Goal: Task Accomplishment & Management: Manage account settings

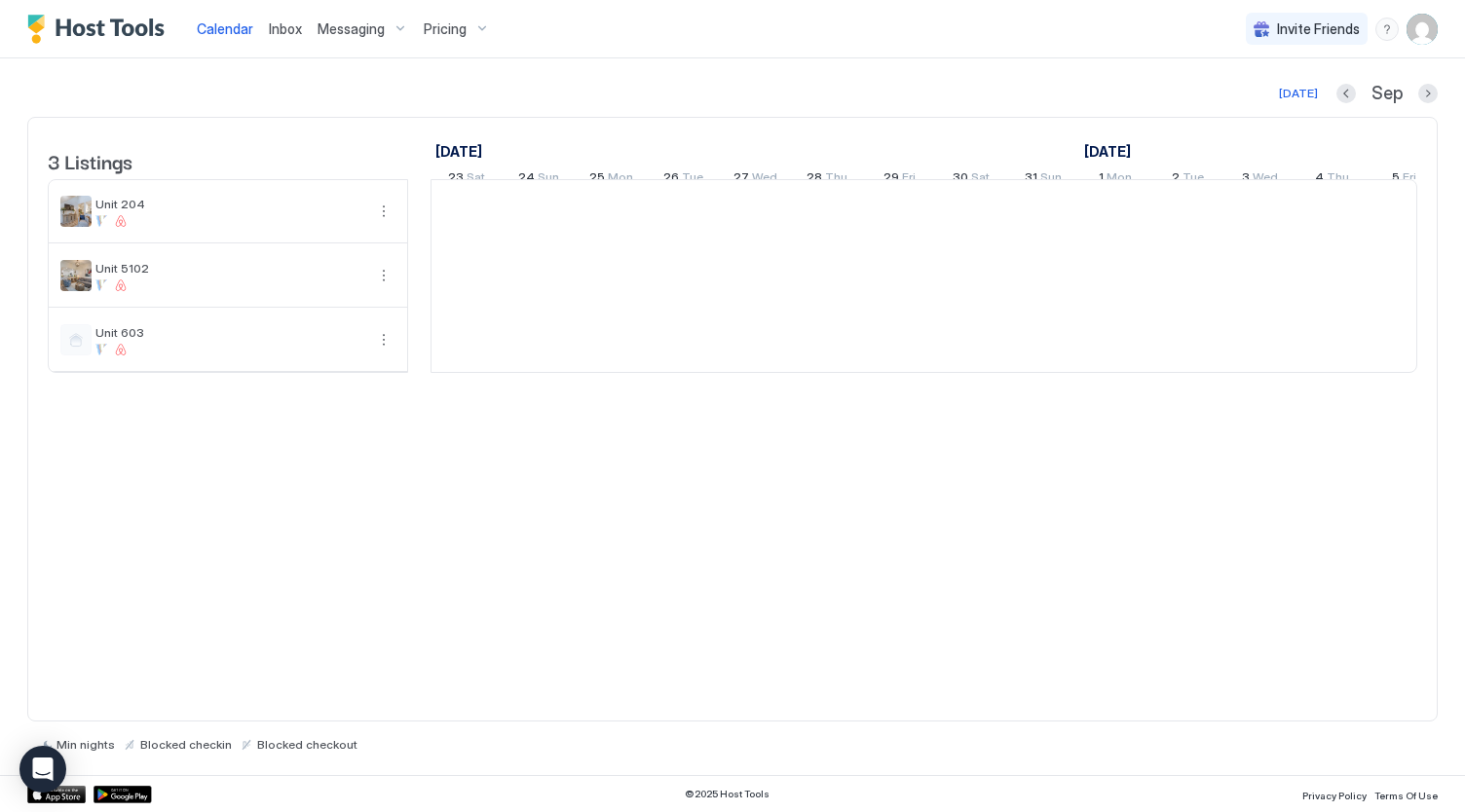
scroll to position [0, 1082]
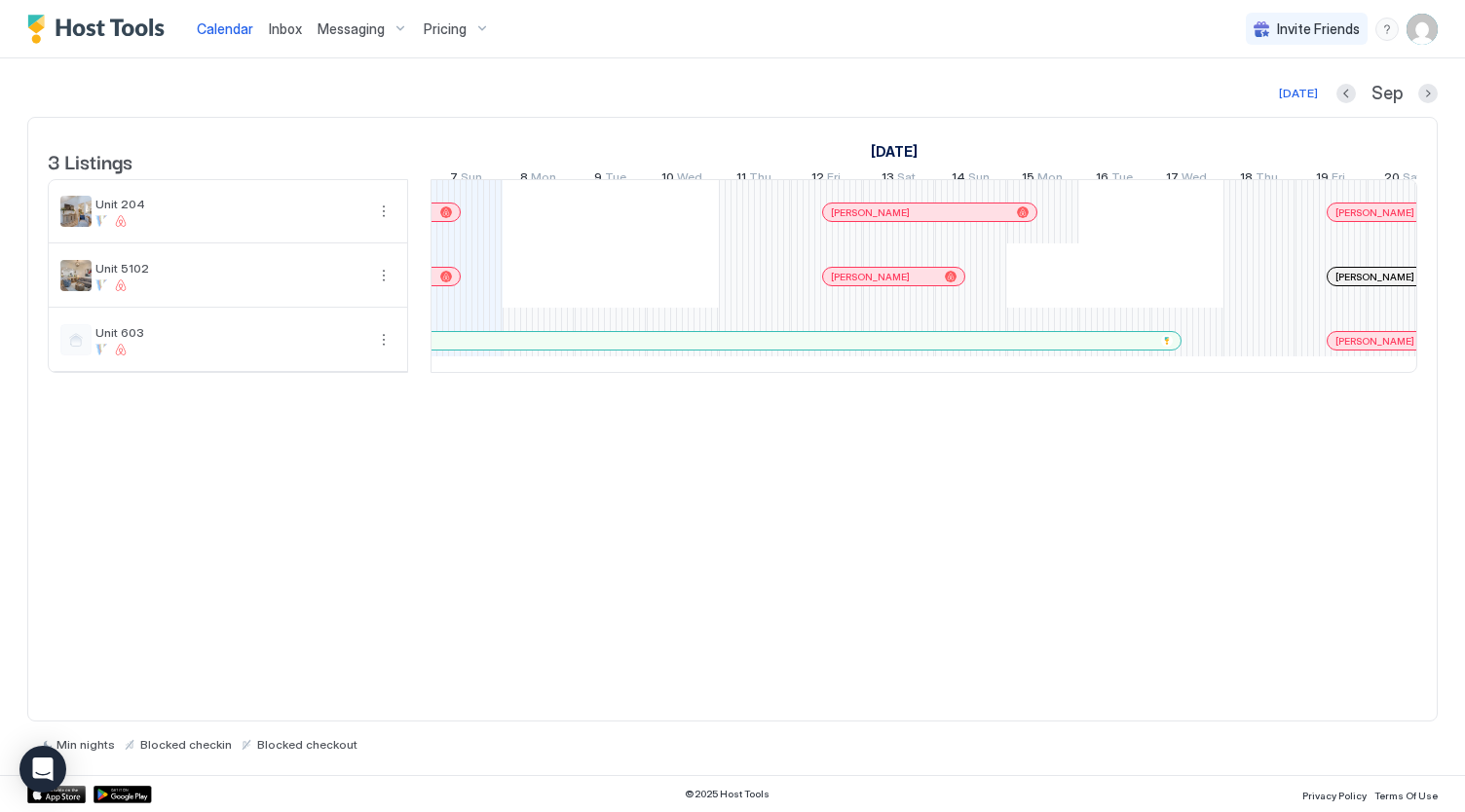
click at [1419, 35] on img "User profile" at bounding box center [1422, 29] width 31 height 31
click at [1343, 108] on div "Settings" at bounding box center [1312, 109] width 247 height 34
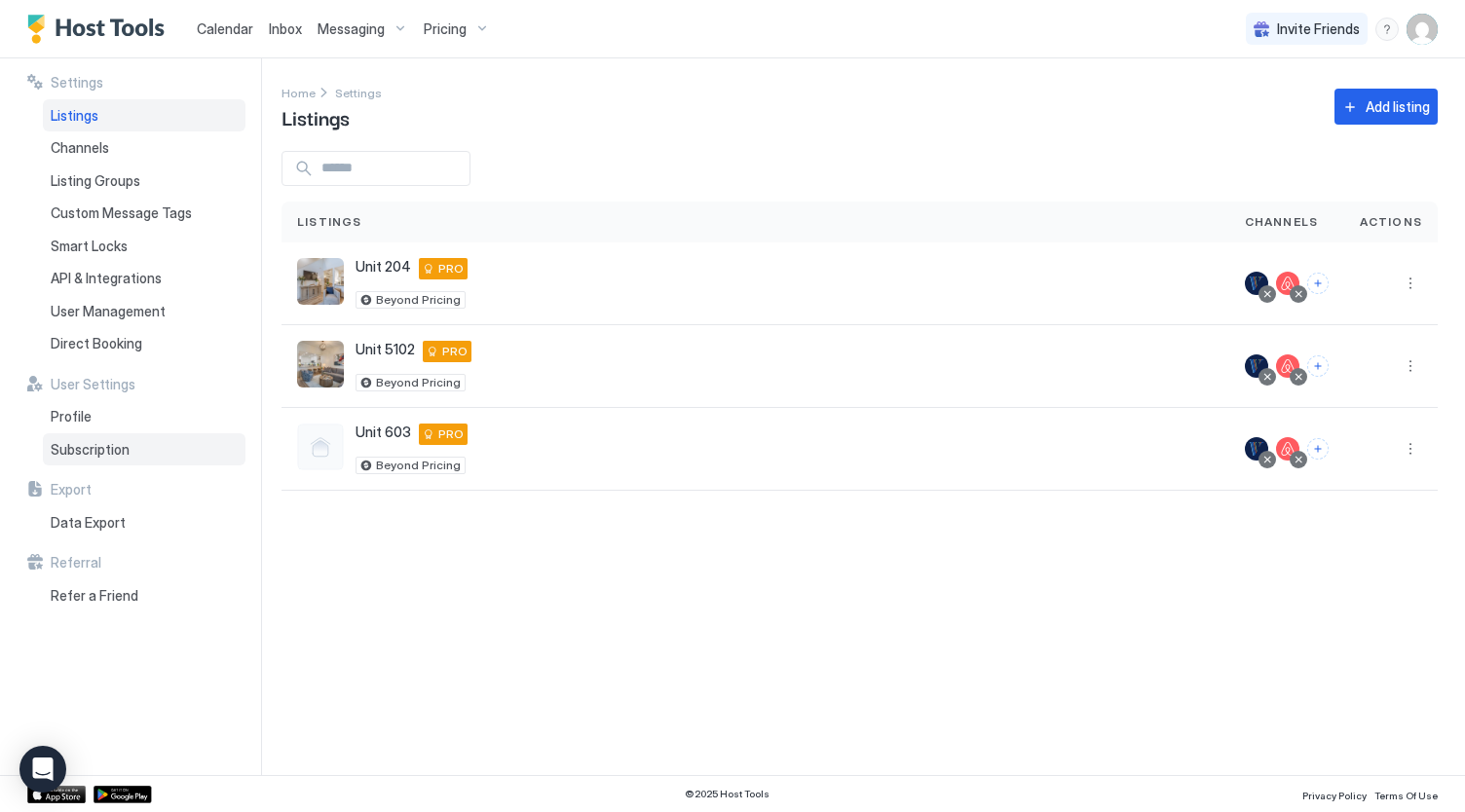
click at [170, 456] on div "Subscription" at bounding box center [144, 450] width 203 height 33
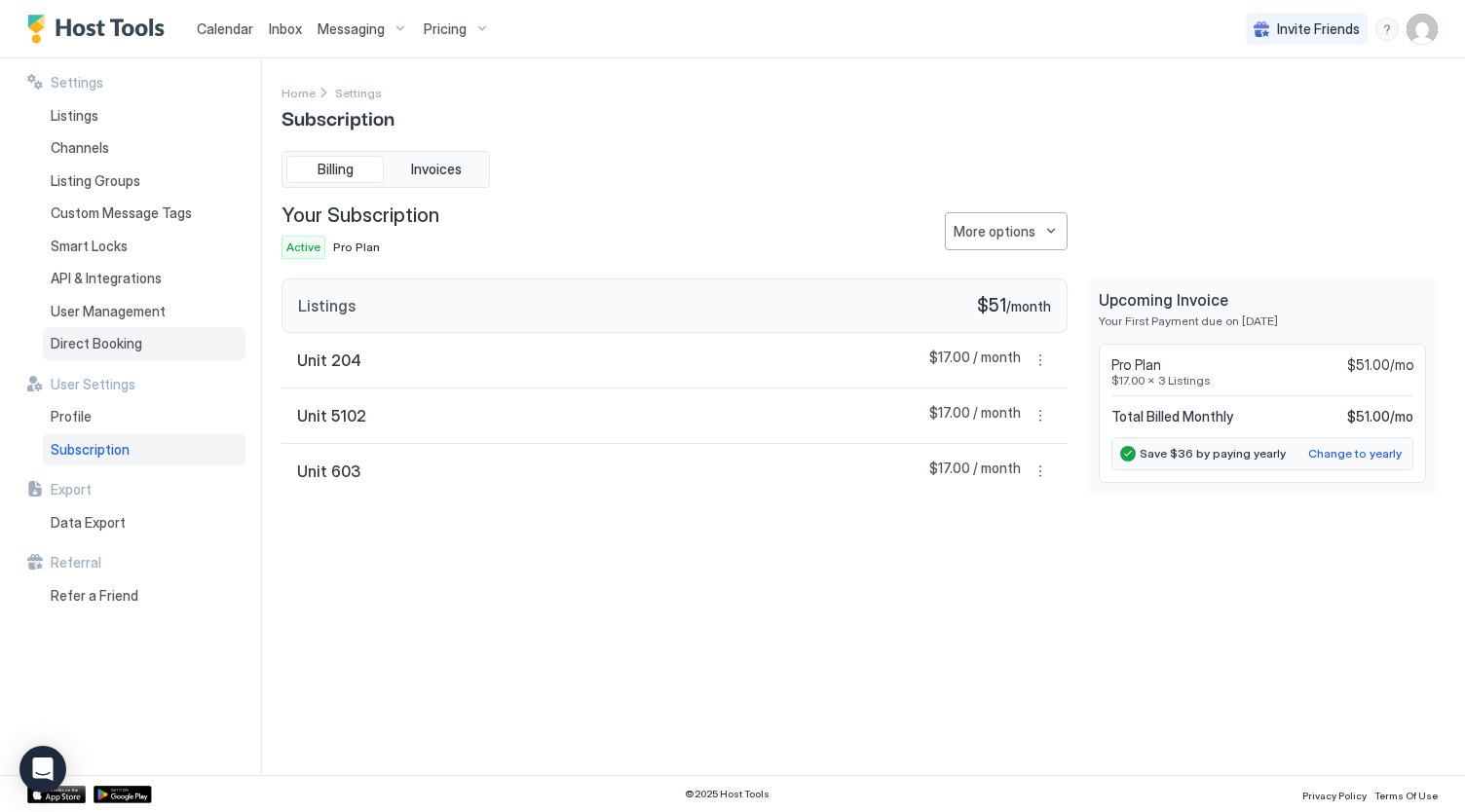
click at [168, 346] on div "Direct Booking" at bounding box center [144, 344] width 203 height 33
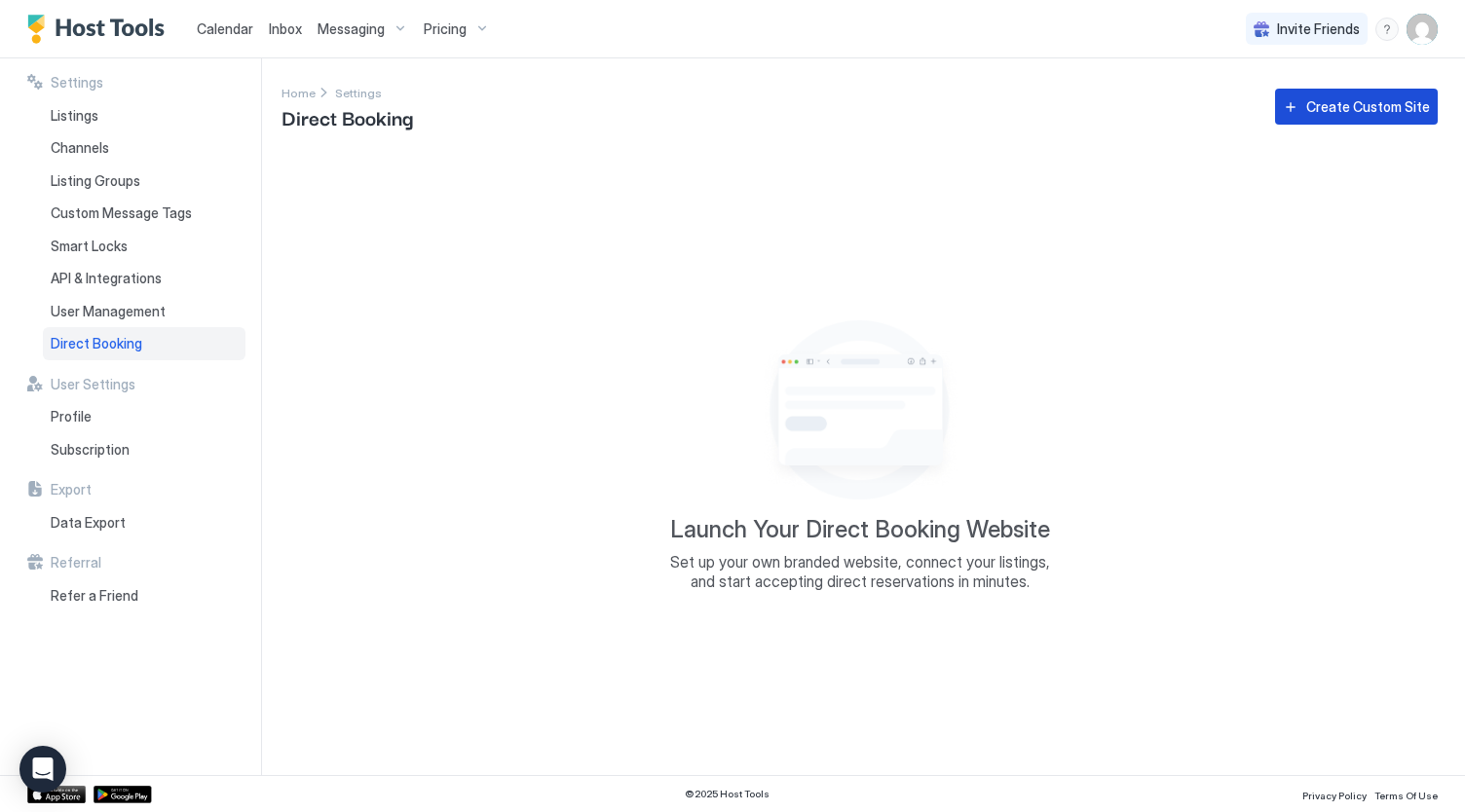
click at [1342, 116] on div "Create Custom Site" at bounding box center [1368, 106] width 123 height 21
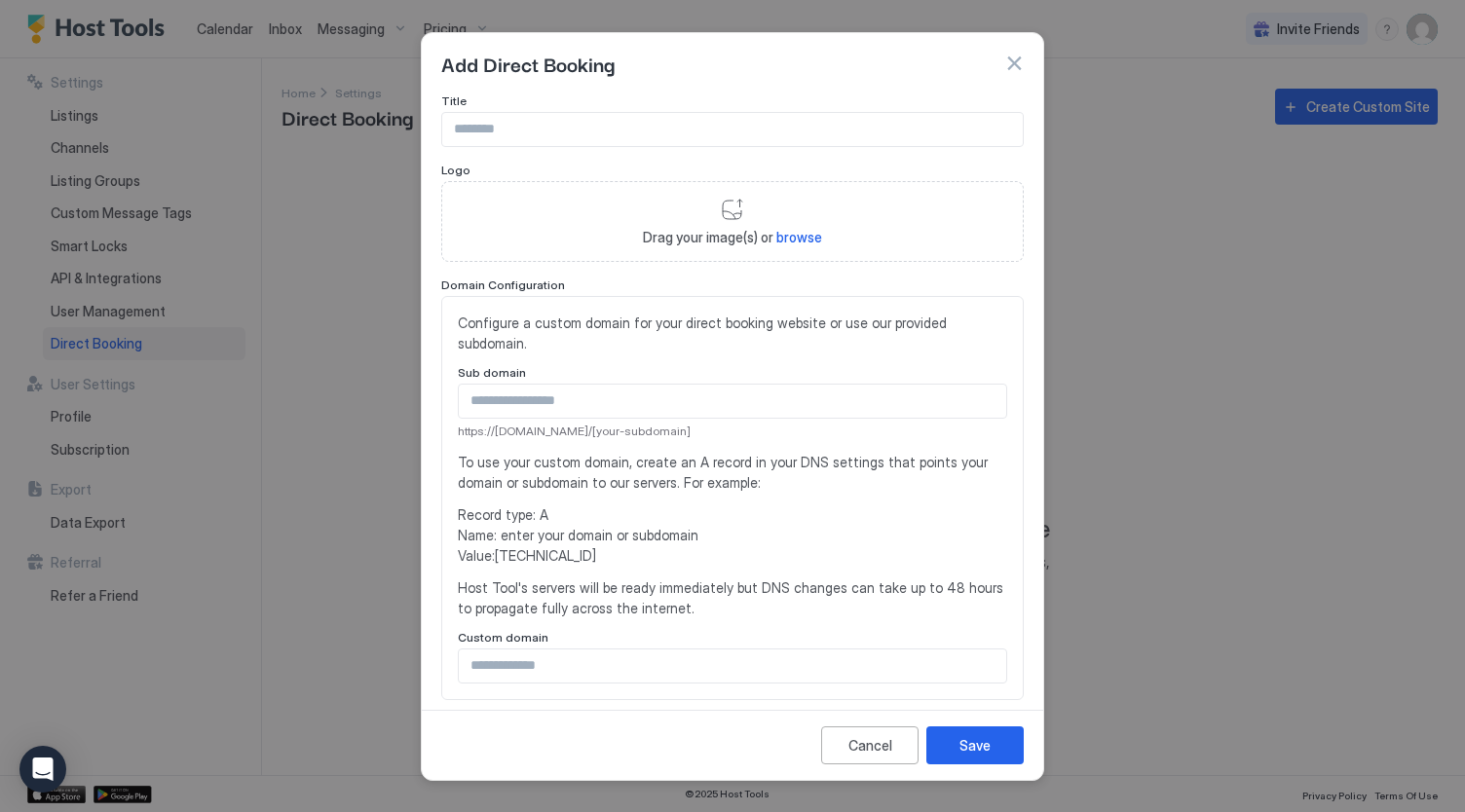
click at [677, 318] on span "Configure a custom domain for your direct booking website or use our provided s…" at bounding box center [732, 333] width 549 height 41
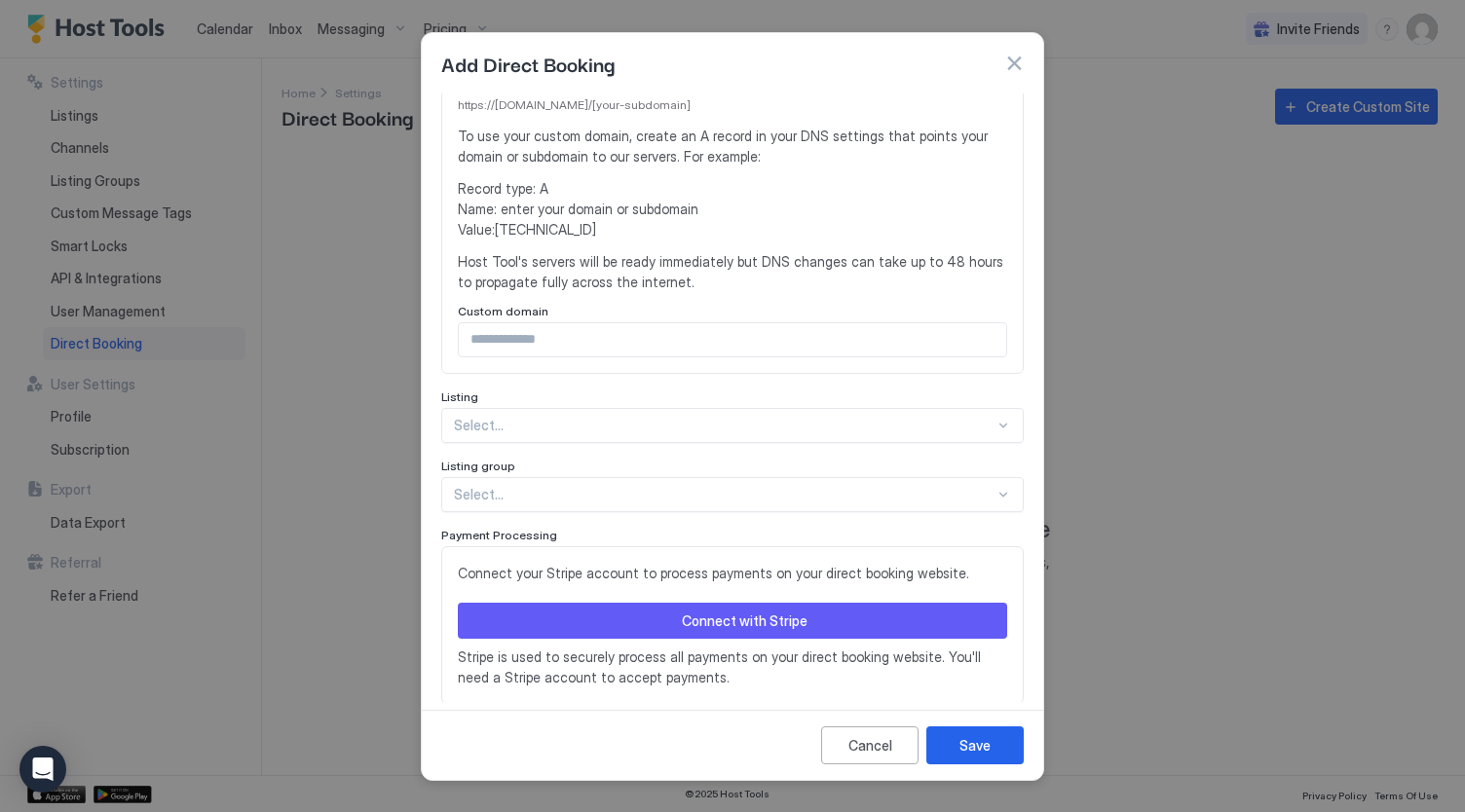
scroll to position [328, 0]
click at [654, 425] on div at bounding box center [724, 423] width 541 height 18
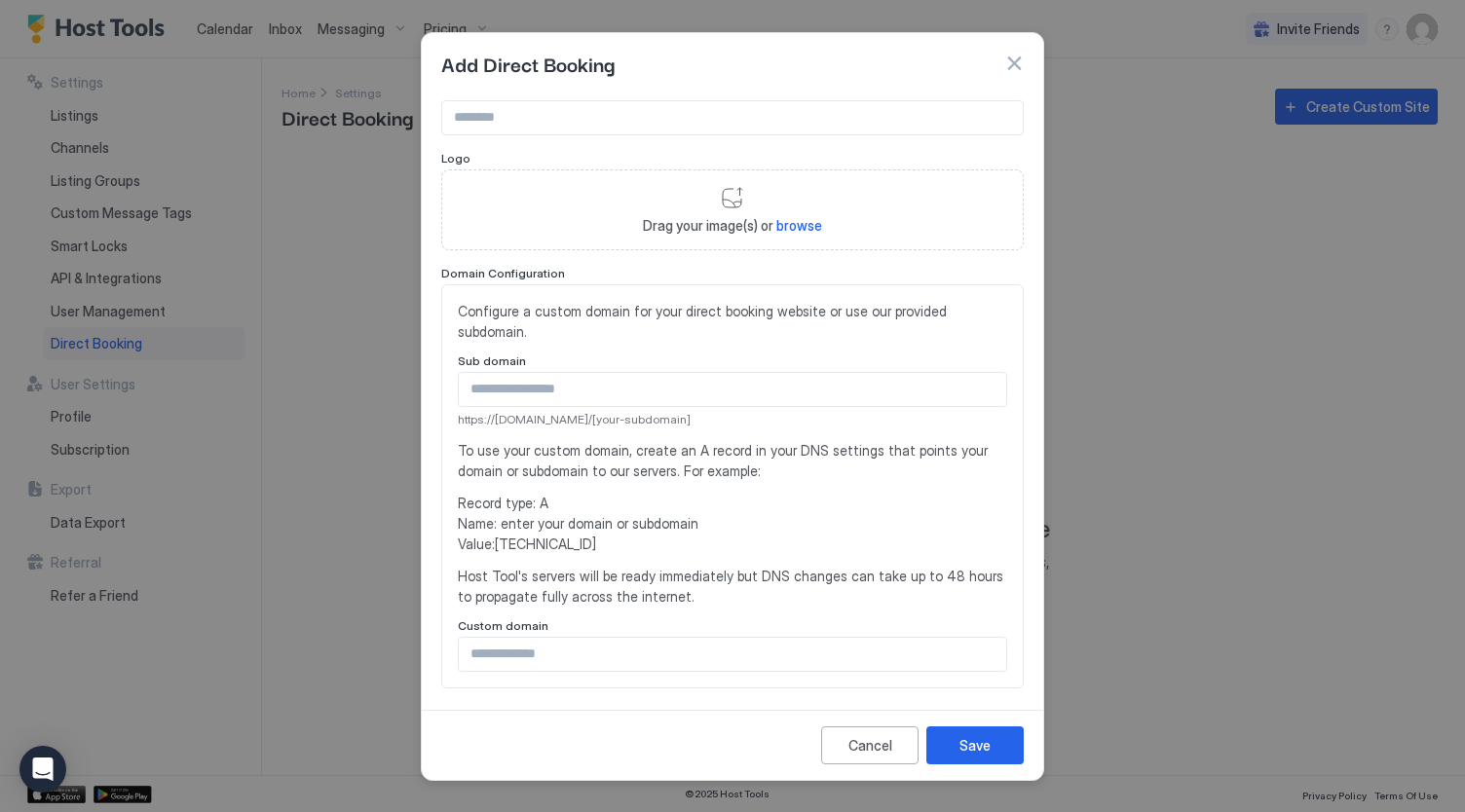
scroll to position [10, 0]
click at [1011, 57] on button "button" at bounding box center [1014, 64] width 20 height 20
